Goal: Navigation & Orientation: Go to known website

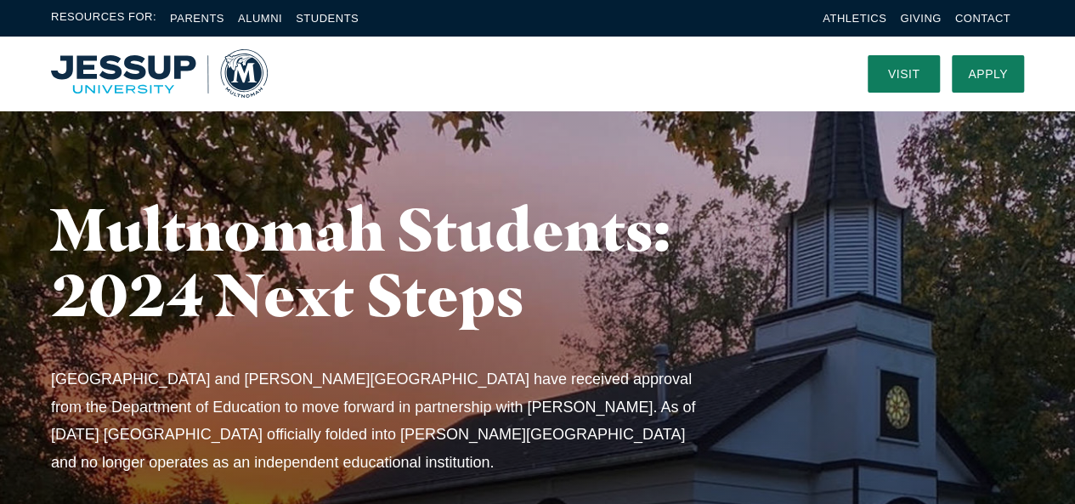
click at [151, 66] on img "Home" at bounding box center [159, 73] width 217 height 48
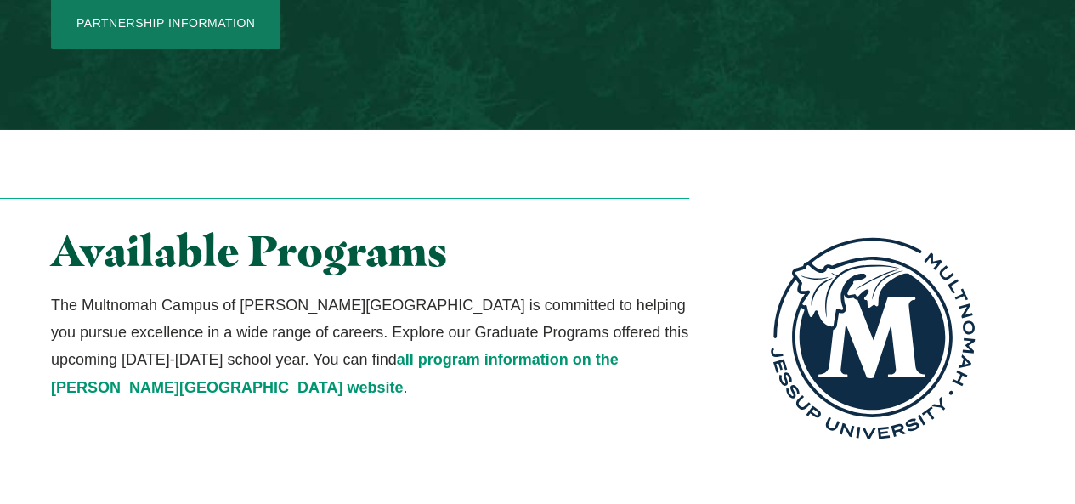
scroll to position [3012, 0]
